Goal: Transaction & Acquisition: Subscribe to service/newsletter

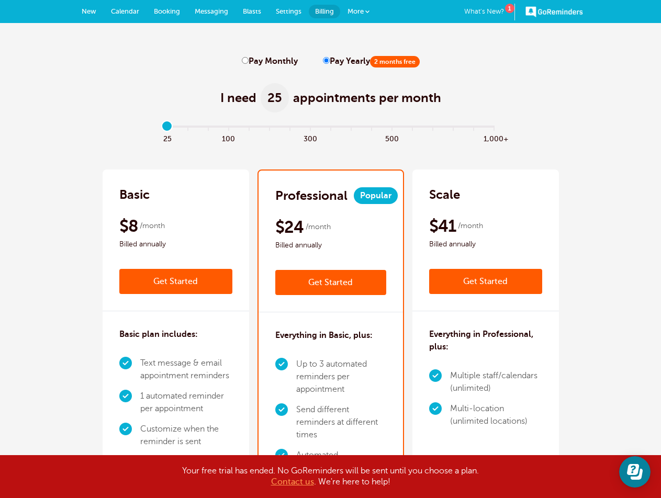
click at [264, 60] on label "Pay Monthly" at bounding box center [270, 62] width 56 height 10
click at [249, 60] on input "Pay Monthly" at bounding box center [245, 60] width 7 height 7
radio input "true"
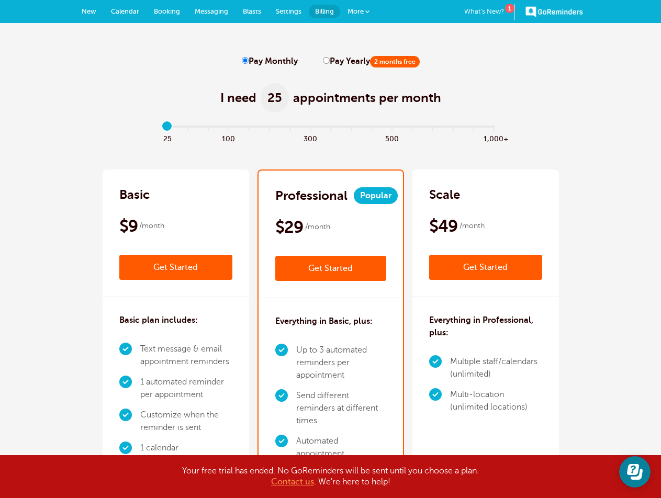
click at [325, 274] on link "Get Started" at bounding box center [330, 268] width 111 height 25
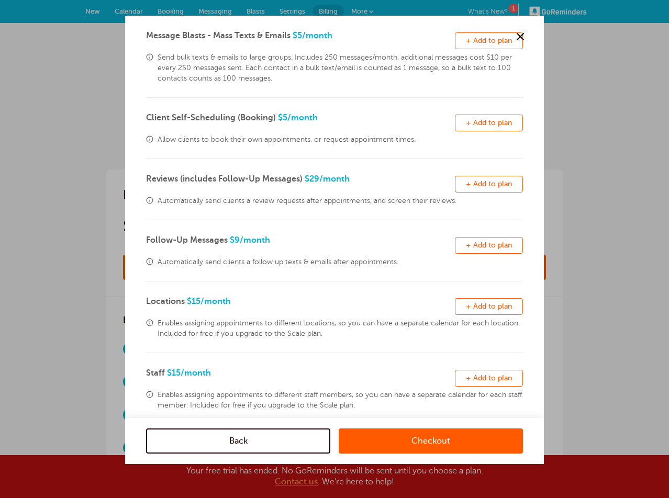
scroll to position [186, 0]
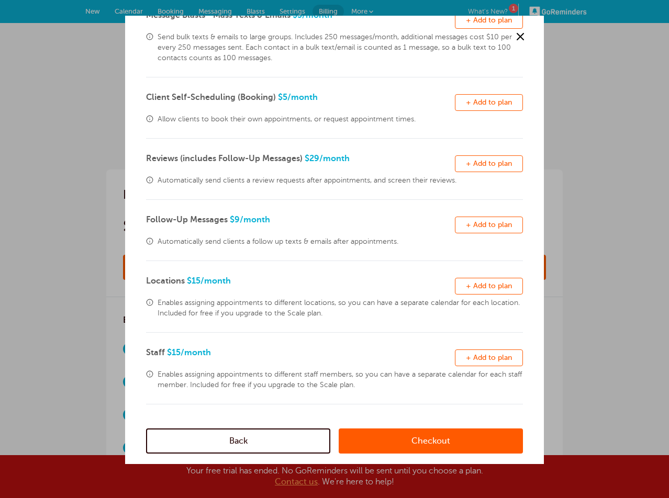
click at [357, 441] on link "Checkout" at bounding box center [431, 440] width 184 height 25
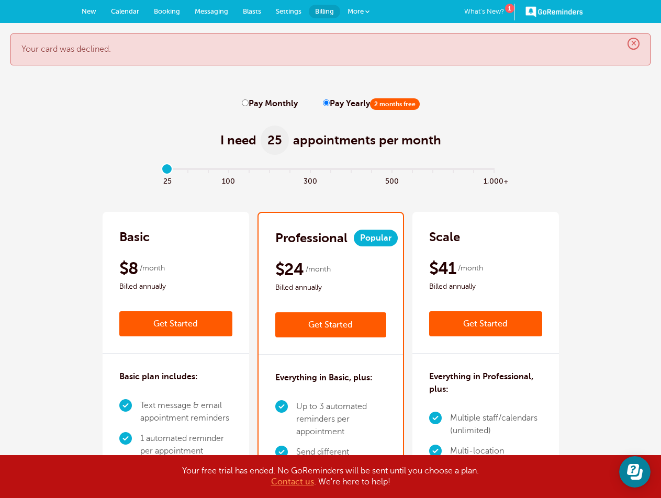
click at [362, 321] on link "Get Started" at bounding box center [330, 324] width 111 height 25
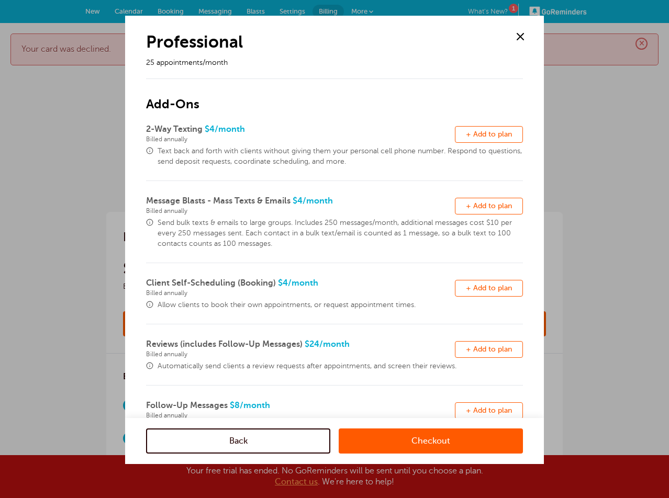
click at [401, 431] on link "Checkout" at bounding box center [431, 440] width 184 height 25
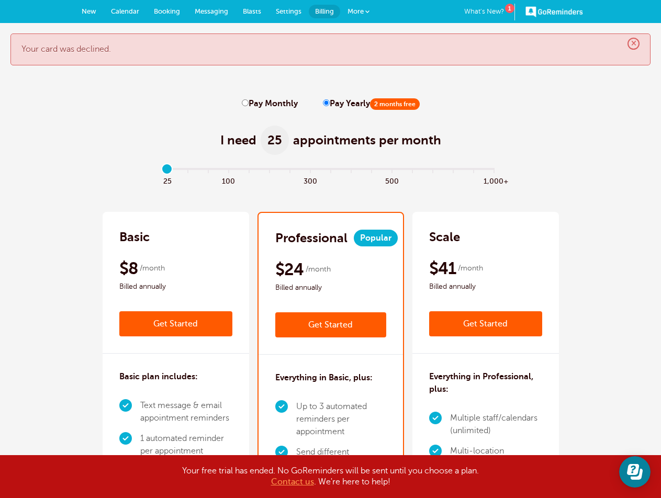
drag, startPoint x: 459, startPoint y: 360, endPoint x: 367, endPoint y: 136, distance: 242.3
click at [287, 11] on span "Settings" at bounding box center [289, 11] width 26 height 8
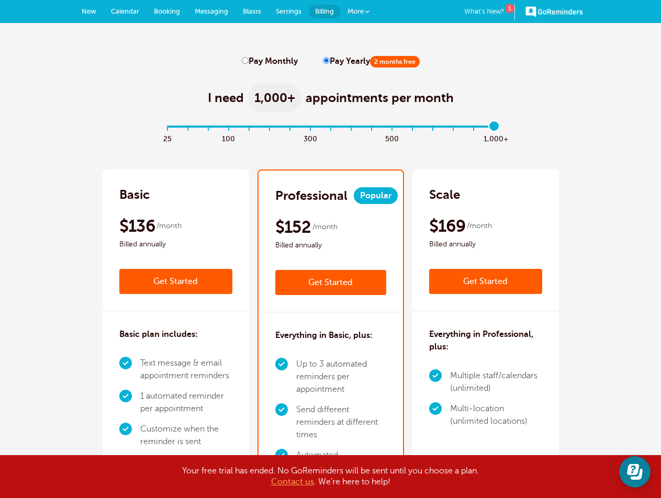
drag, startPoint x: 164, startPoint y: 127, endPoint x: 486, endPoint y: 129, distance: 321.8
click at [486, 129] on input "range" at bounding box center [330, 129] width 339 height 2
click at [350, 289] on link "Get Started" at bounding box center [330, 282] width 111 height 25
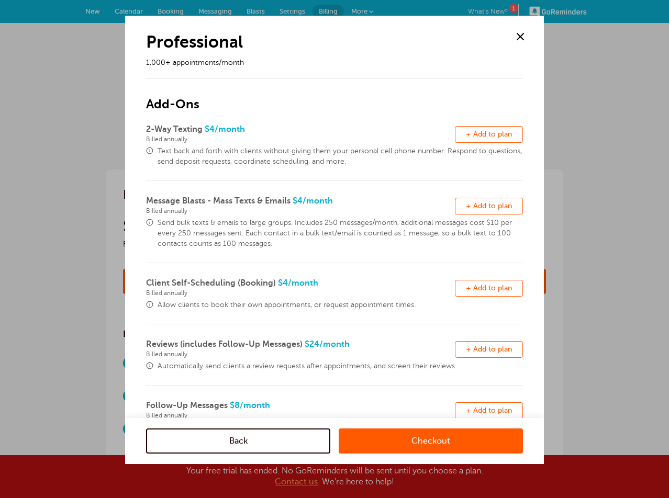
click at [517, 41] on span at bounding box center [520, 37] width 16 height 16
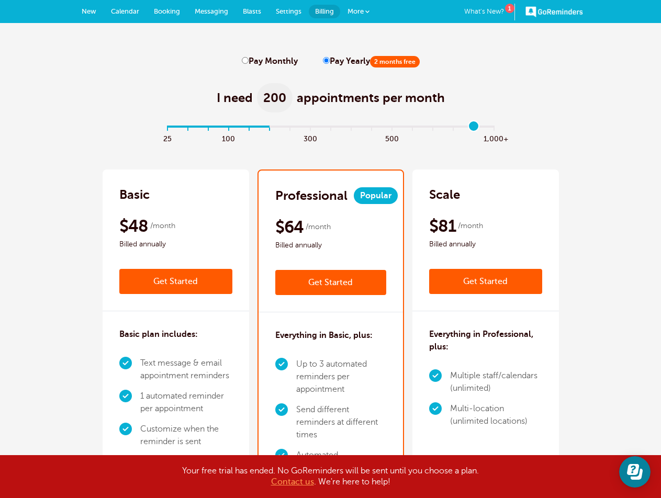
type input "16"
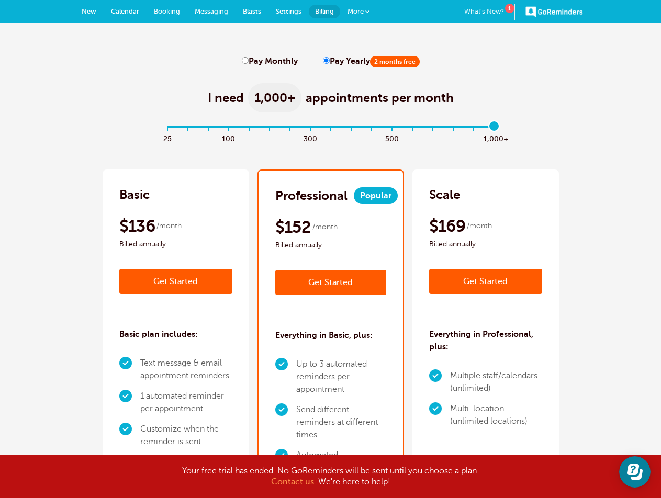
drag, startPoint x: 495, startPoint y: 121, endPoint x: 543, endPoint y: 126, distance: 48.4
click at [500, 128] on input "range" at bounding box center [330, 129] width 339 height 2
click at [364, 11] on link "More" at bounding box center [358, 12] width 37 height 24
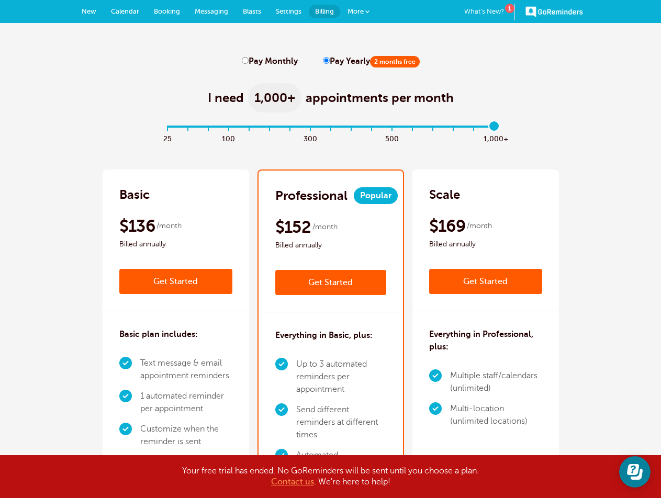
click at [364, 14] on link "More" at bounding box center [358, 12] width 37 height 24
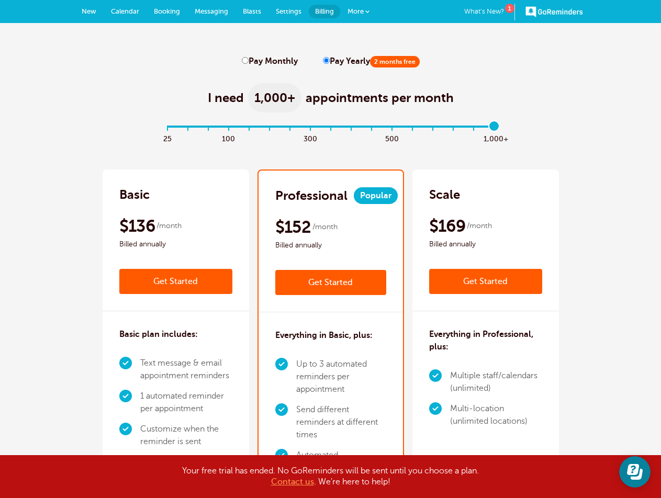
click at [321, 12] on span "Billing" at bounding box center [324, 11] width 19 height 8
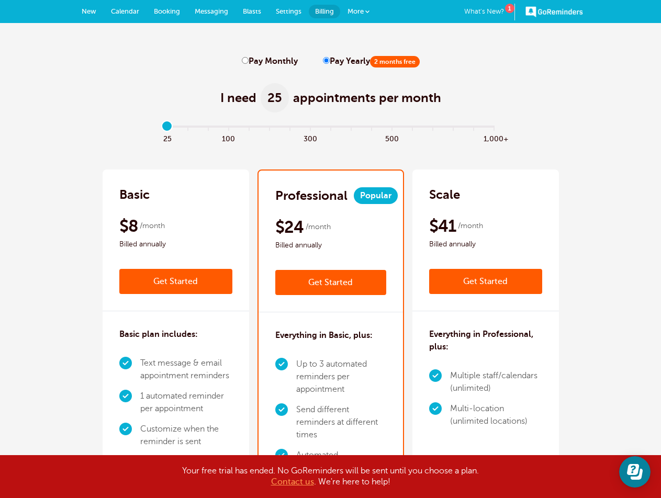
drag, startPoint x: 449, startPoint y: 329, endPoint x: 424, endPoint y: 55, distance: 274.8
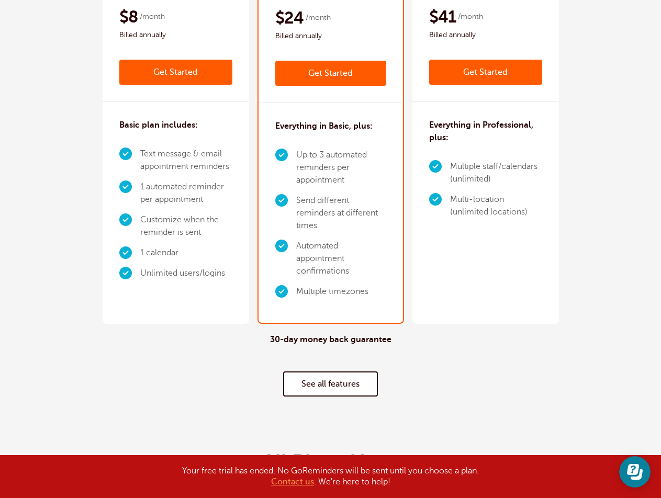
click at [334, 381] on link "See all features" at bounding box center [330, 383] width 95 height 25
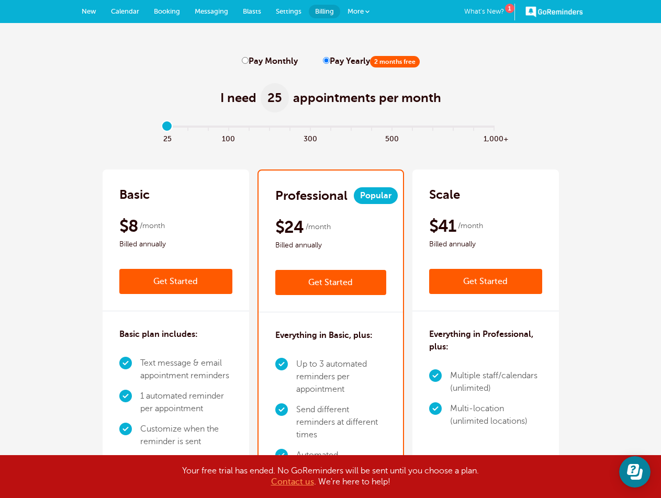
drag, startPoint x: 431, startPoint y: 97, endPoint x: 421, endPoint y: 22, distance: 75.0
click at [478, 278] on link "Get Started" at bounding box center [485, 281] width 113 height 25
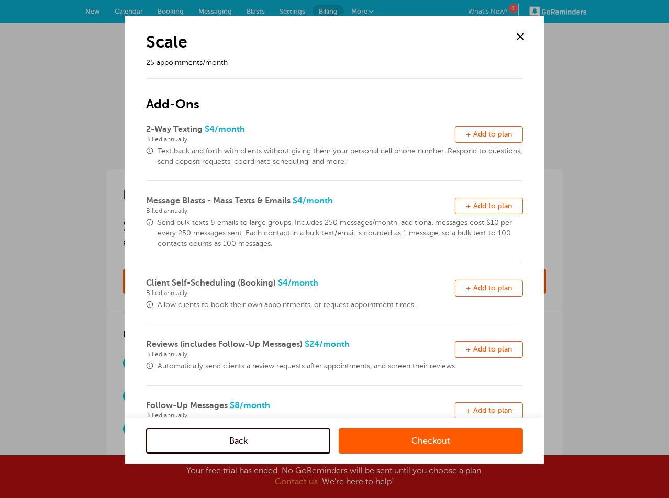
click at [517, 34] on span at bounding box center [520, 37] width 16 height 16
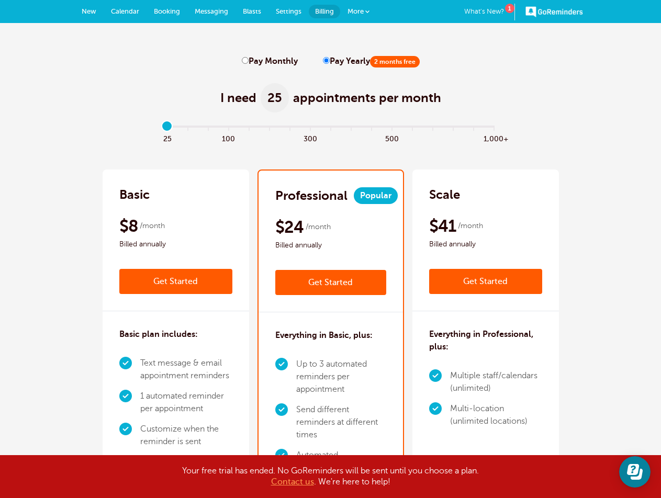
click at [288, 12] on span "Settings" at bounding box center [289, 11] width 26 height 8
click at [360, 277] on link "Get Started" at bounding box center [330, 282] width 111 height 25
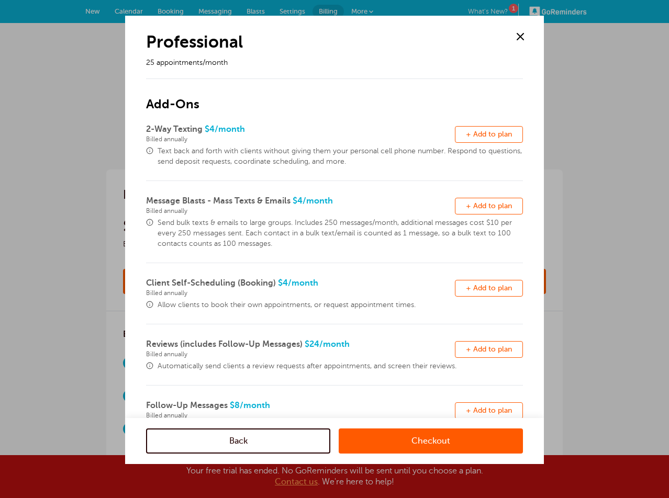
click at [422, 432] on link "Checkout" at bounding box center [431, 440] width 184 height 25
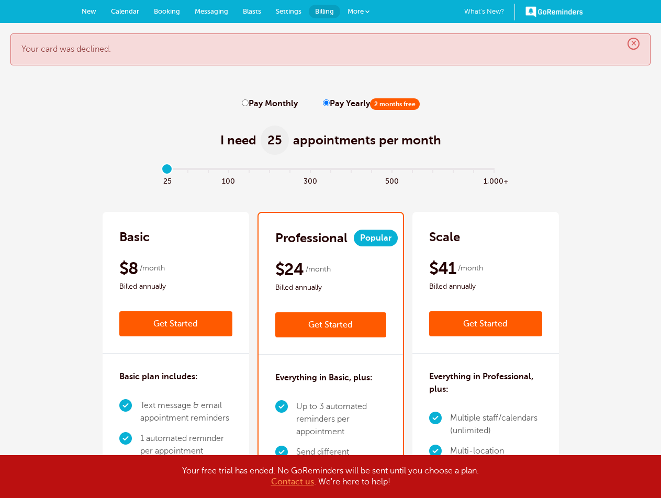
click at [154, 313] on link "Get Started" at bounding box center [175, 323] width 113 height 25
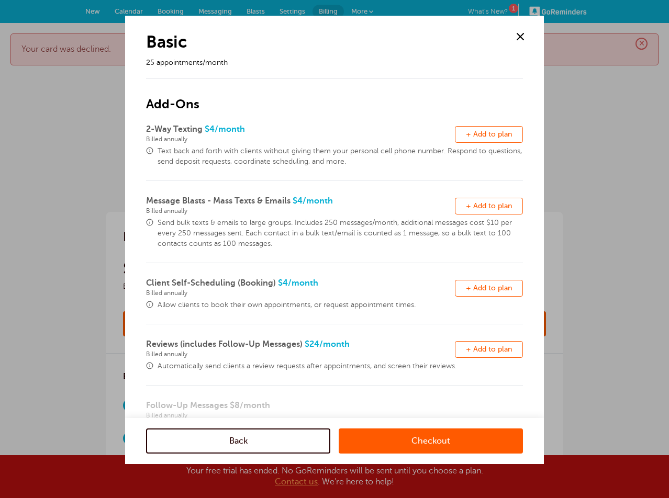
click at [393, 445] on link "Checkout" at bounding box center [431, 440] width 184 height 25
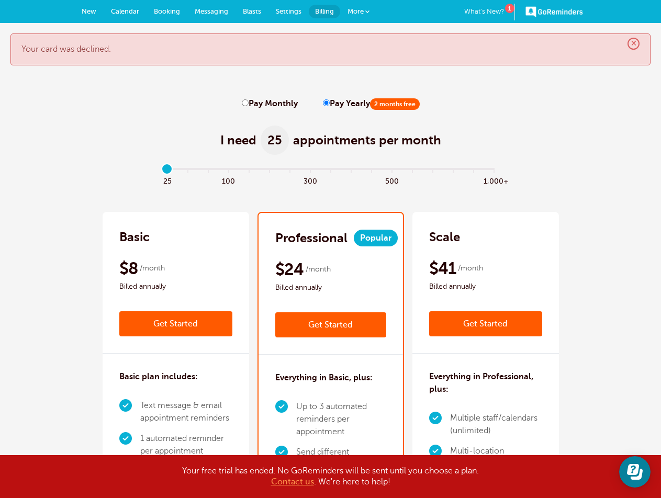
click at [630, 47] on span "×" at bounding box center [633, 44] width 12 height 12
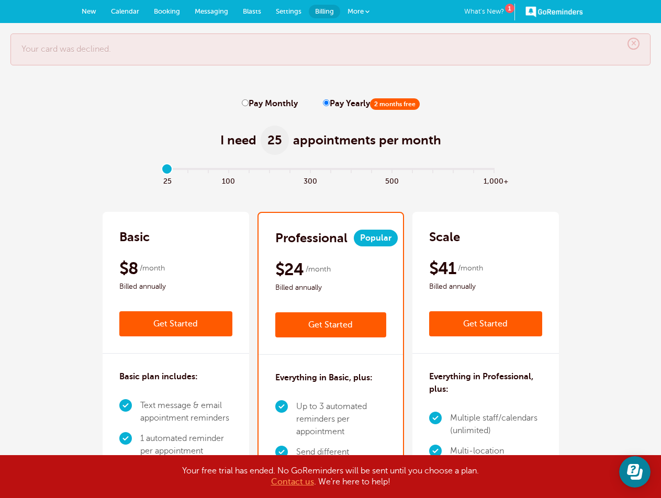
click at [631, 44] on span "×" at bounding box center [633, 44] width 12 height 12
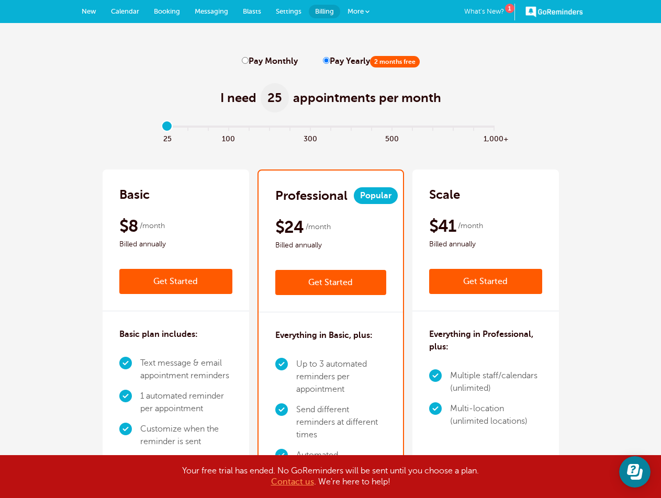
click at [542, 13] on link "GoReminders" at bounding box center [554, 11] width 58 height 23
click at [360, 8] on span "More" at bounding box center [355, 11] width 16 height 8
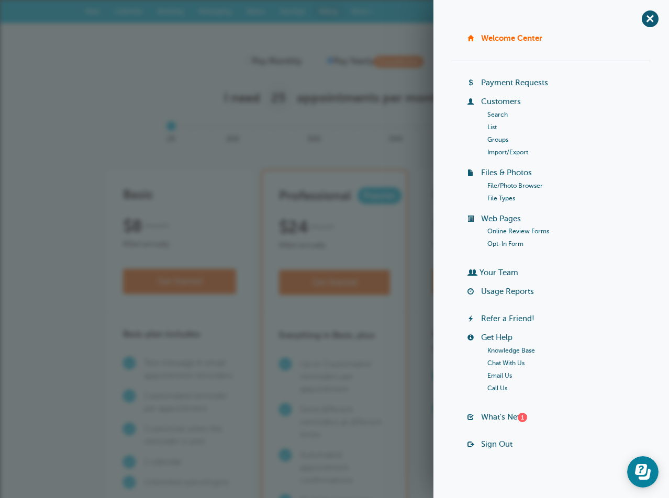
click at [507, 243] on link "Opt-In Form" at bounding box center [505, 243] width 36 height 7
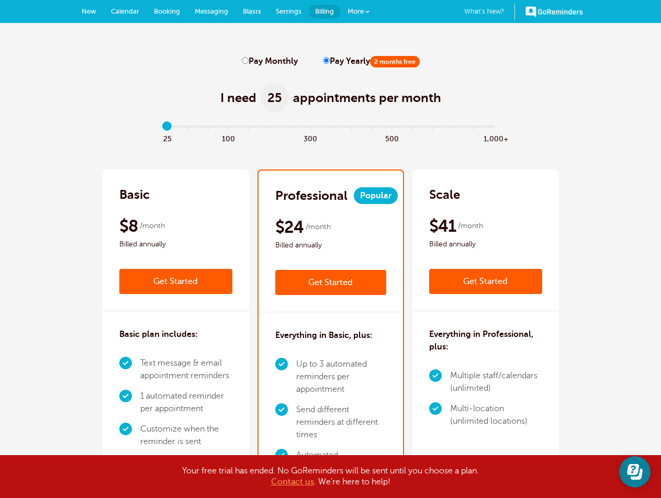
click at [353, 10] on span "More" at bounding box center [355, 11] width 16 height 8
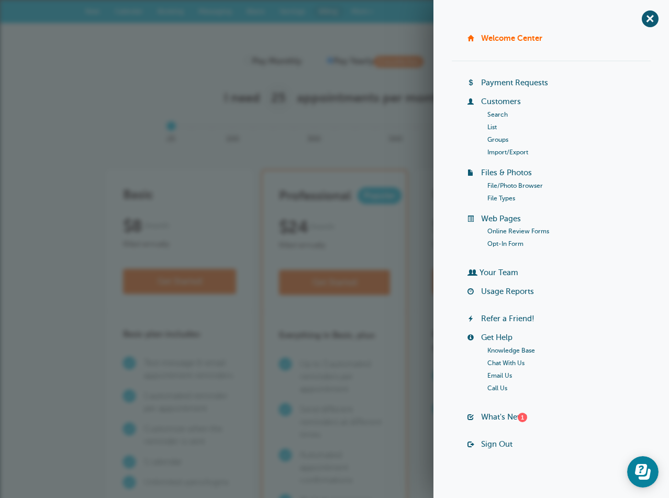
click at [482, 441] on link "Sign Out" at bounding box center [496, 444] width 31 height 8
click at [488, 438] on div "Welcome Center Billing Payment Requests Customers Search List Groups Import/Exp…" at bounding box center [551, 245] width 199 height 425
click at [489, 444] on link "Sign Out" at bounding box center [496, 444] width 31 height 8
